Goal: Navigation & Orientation: Find specific page/section

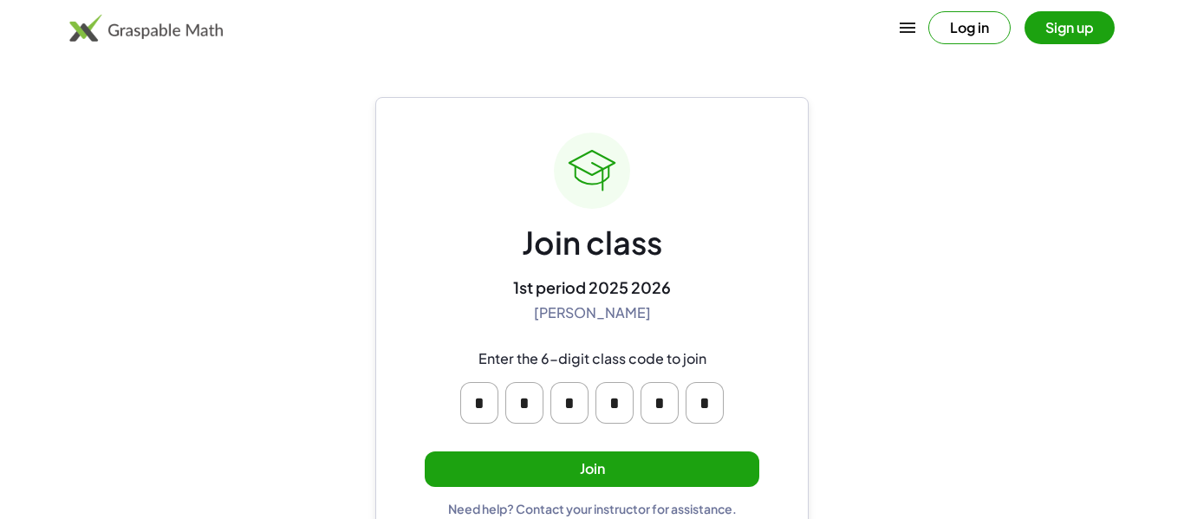
scroll to position [33, 0]
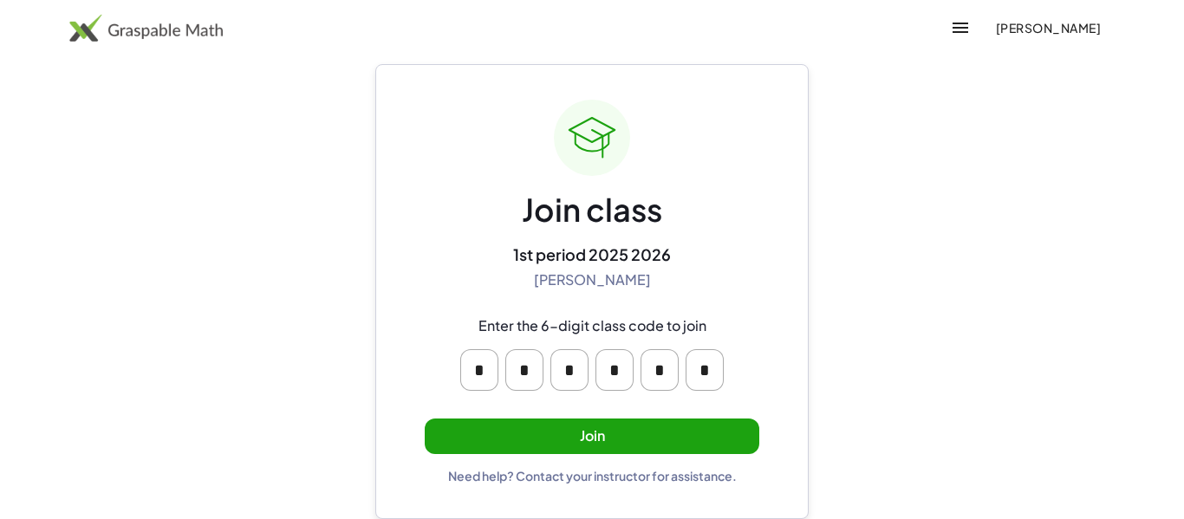
click at [499, 445] on button "Join" at bounding box center [592, 437] width 335 height 36
click at [1028, 36] on button "[PERSON_NAME]" at bounding box center [1048, 27] width 134 height 31
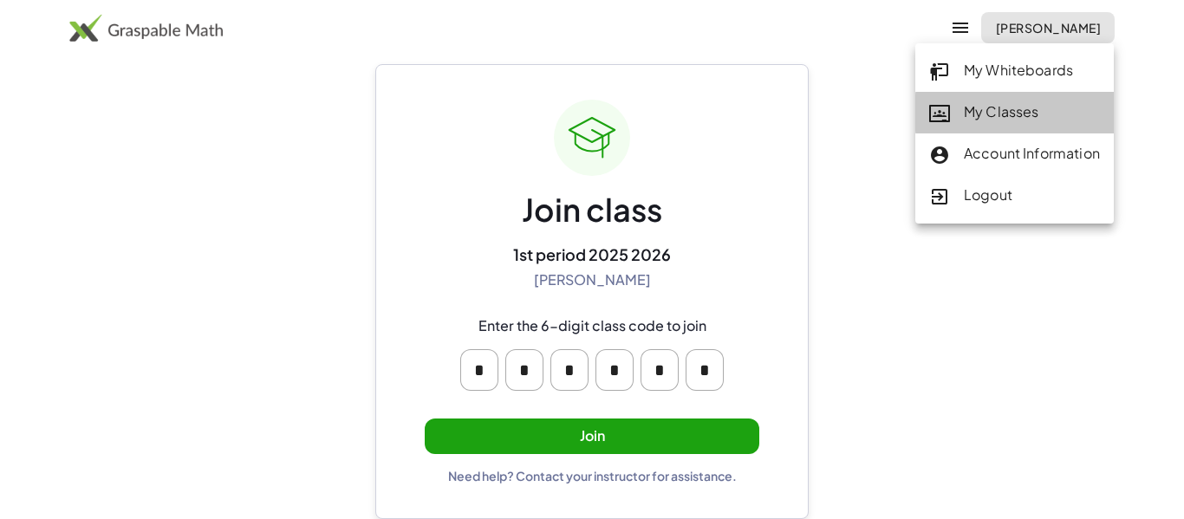
click at [967, 116] on div "My Classes" at bounding box center [1014, 112] width 171 height 23
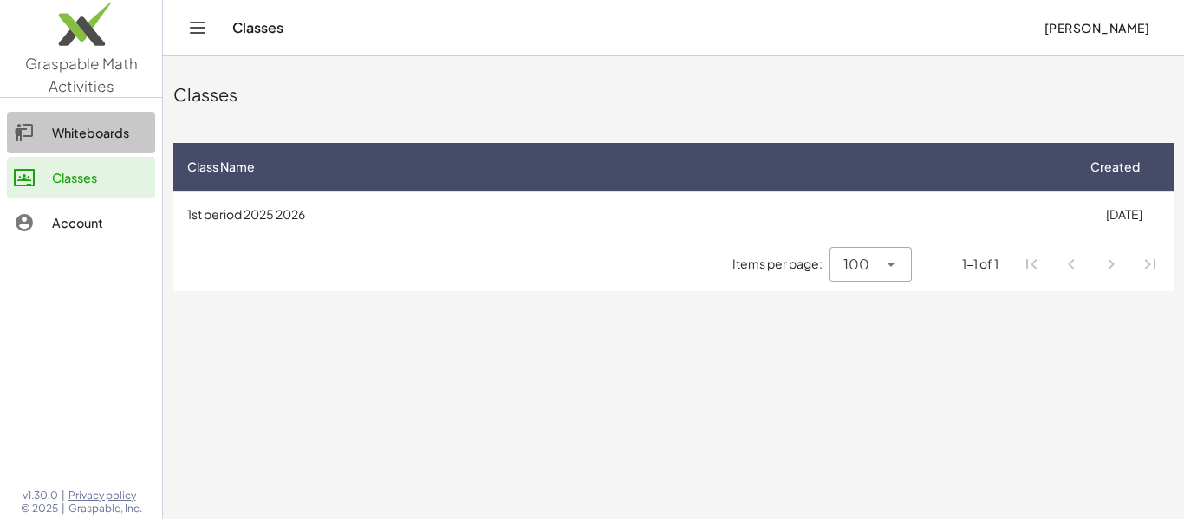
click at [47, 116] on link "Whiteboards" at bounding box center [81, 133] width 148 height 42
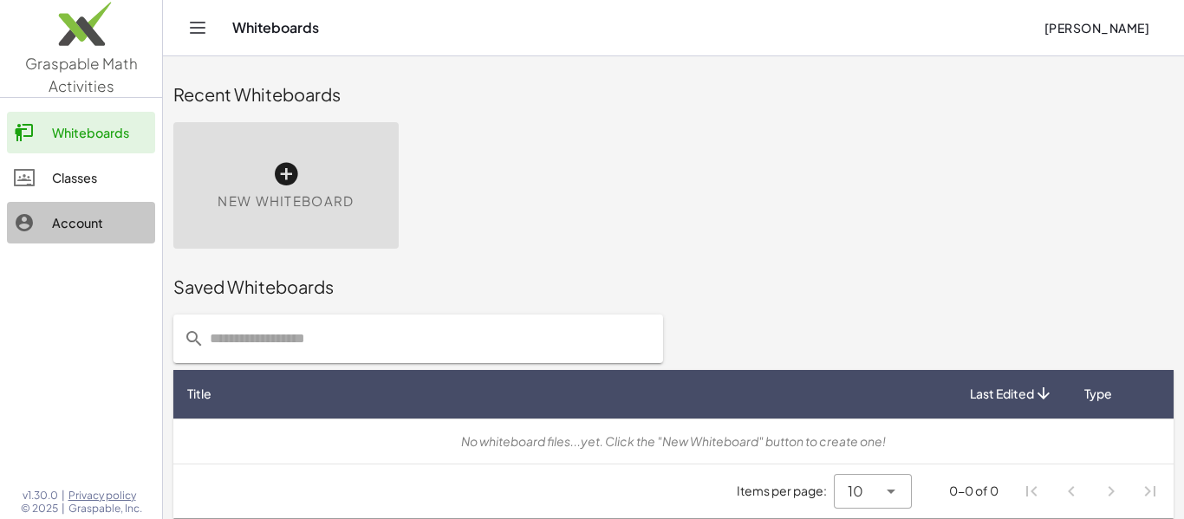
click at [62, 231] on div "Account" at bounding box center [100, 222] width 96 height 21
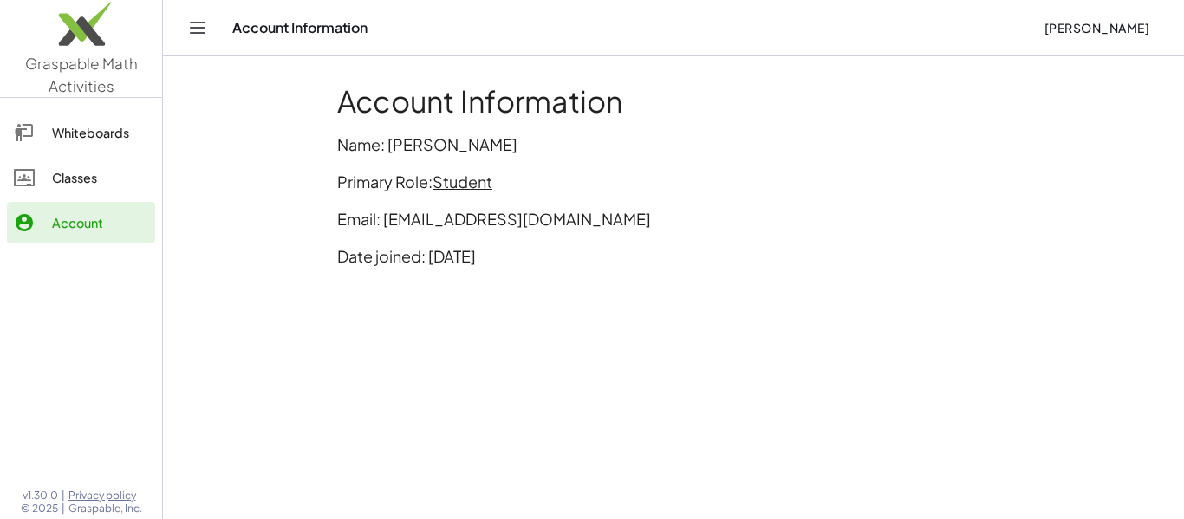
click at [81, 178] on div "Classes" at bounding box center [100, 177] width 96 height 21
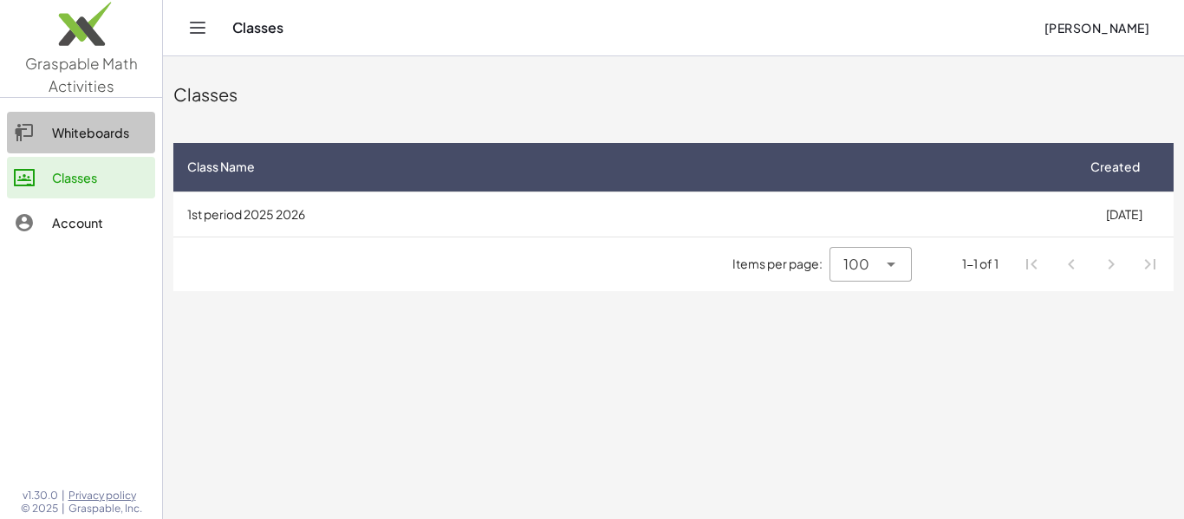
click at [95, 140] on div "Whiteboards" at bounding box center [100, 132] width 96 height 21
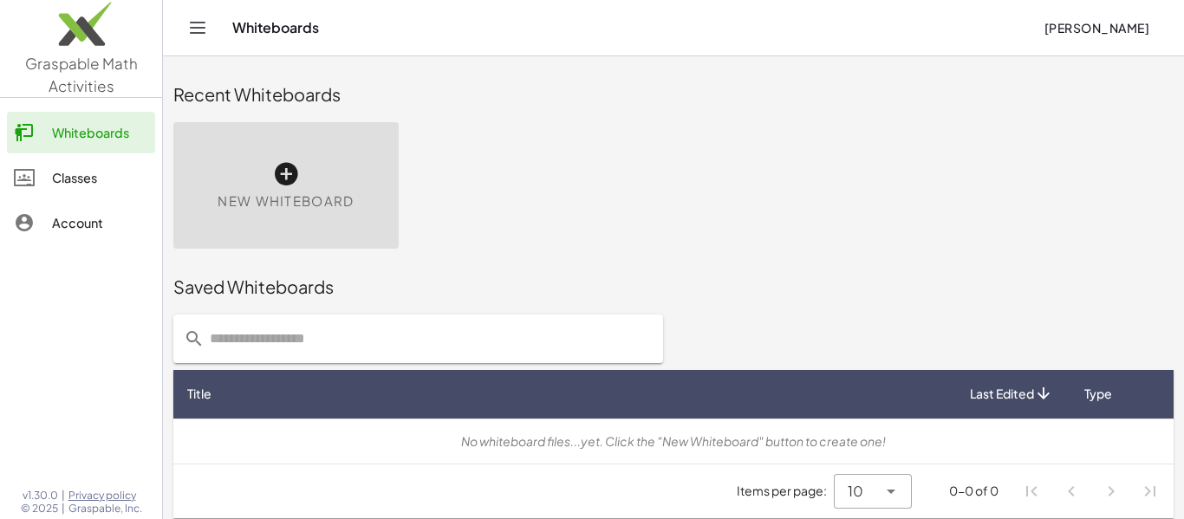
click at [202, 27] on icon "Toggle navigation" at bounding box center [198, 28] width 15 height 10
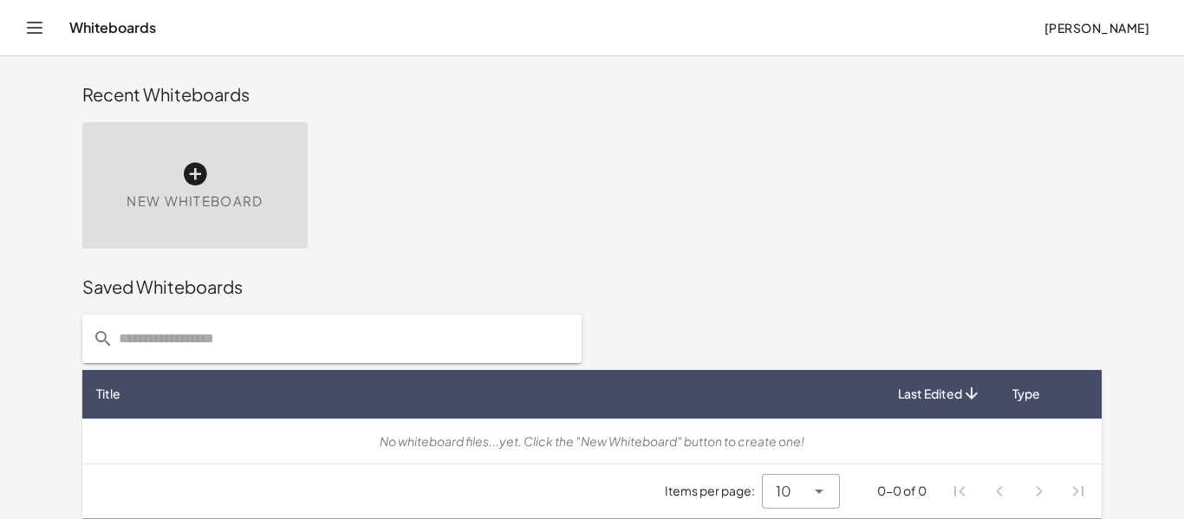
scroll to position [10, 0]
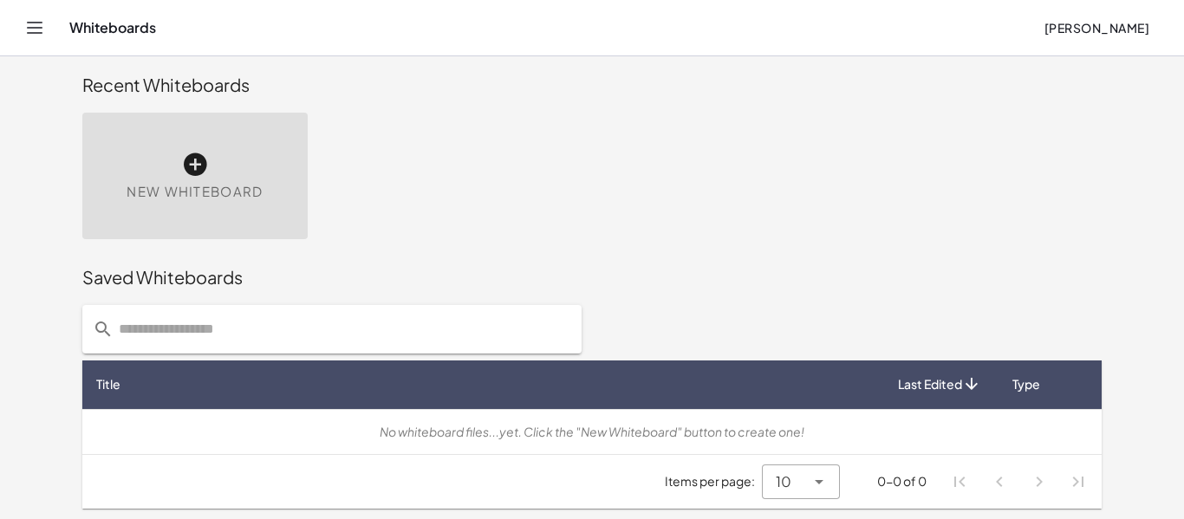
click at [798, 471] on div "10 **" at bounding box center [783, 482] width 43 height 35
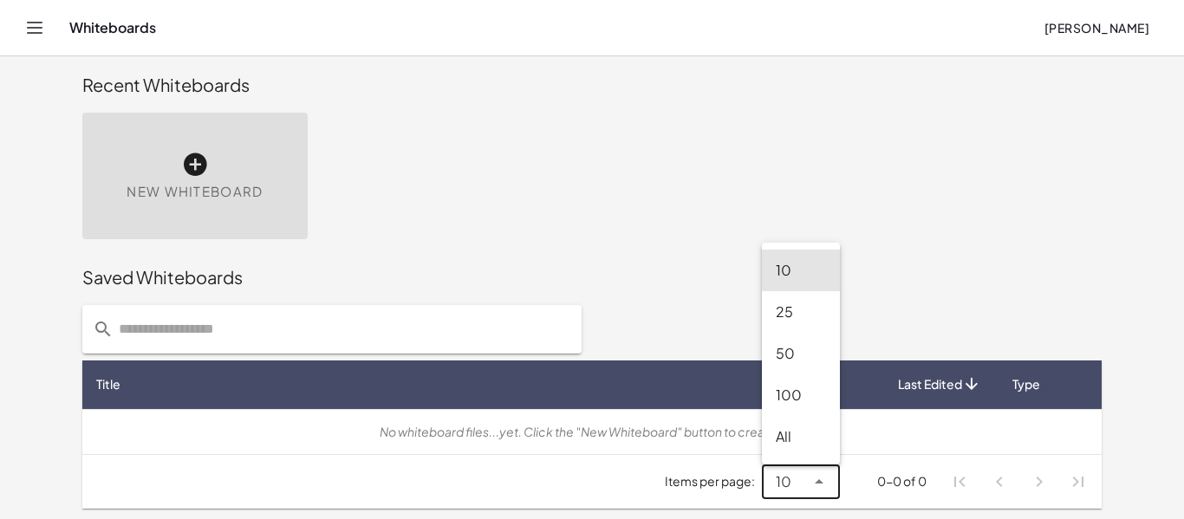
click at [1102, 34] on span "[PERSON_NAME]" at bounding box center [1097, 28] width 106 height 16
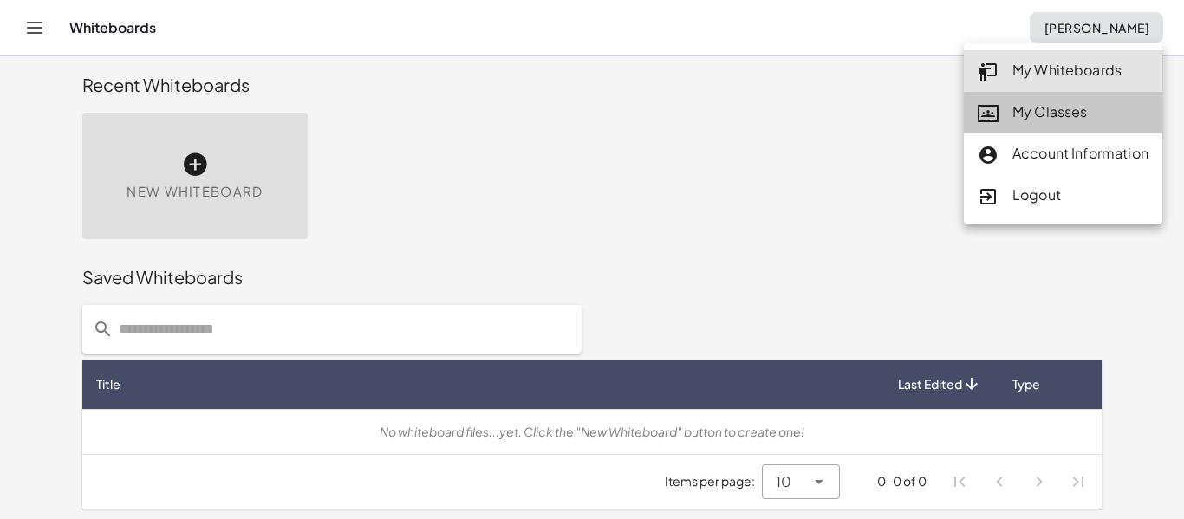
click at [1010, 117] on div "My Classes" at bounding box center [1063, 112] width 171 height 23
